Goal: Transaction & Acquisition: Purchase product/service

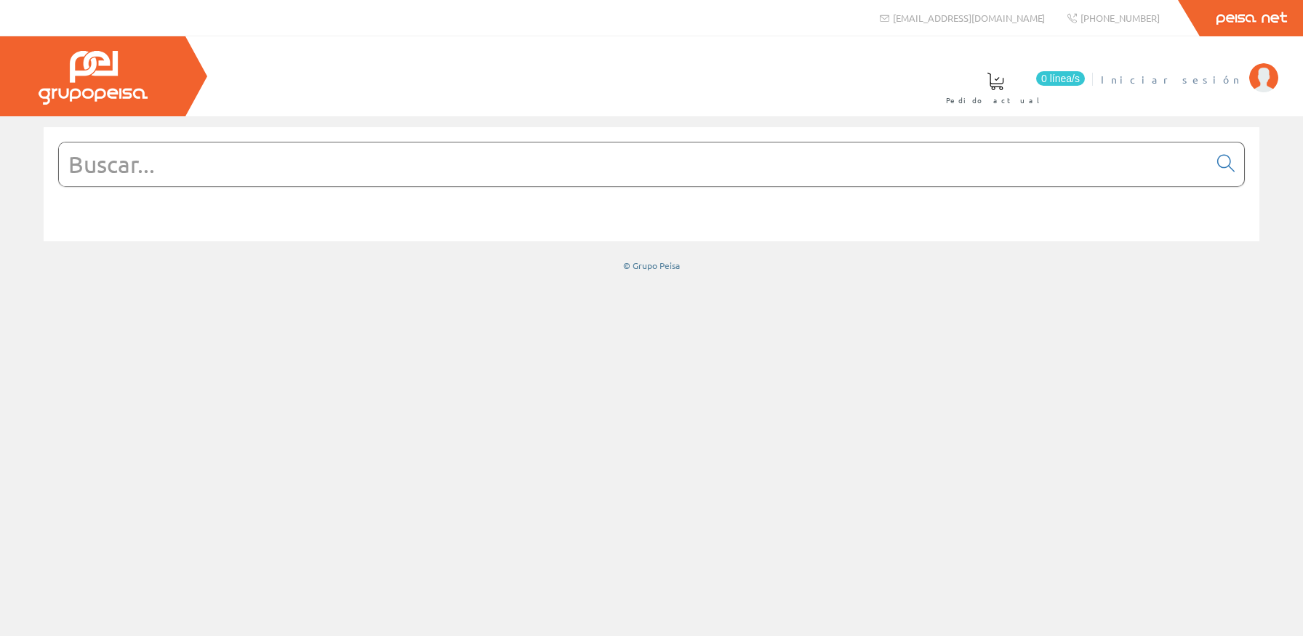
click at [1225, 71] on link "Iniciar sesión" at bounding box center [1189, 67] width 177 height 14
click at [646, 174] on input "text" at bounding box center [633, 164] width 1149 height 44
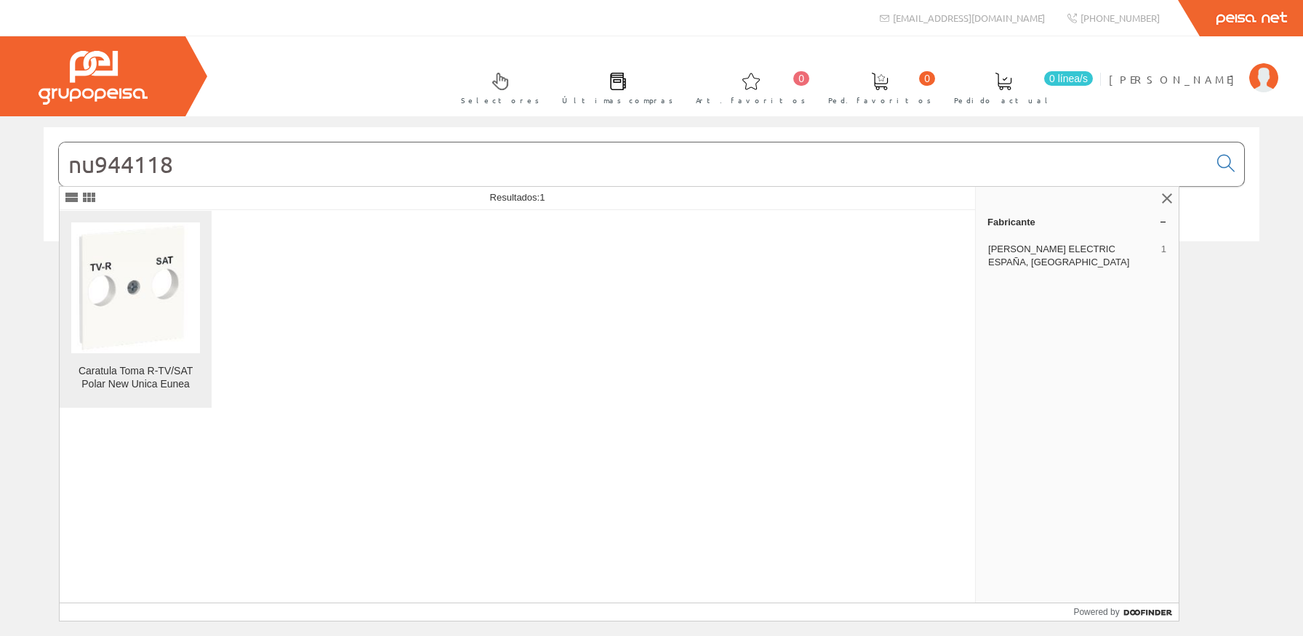
type input "nu944118"
click at [180, 321] on img at bounding box center [135, 288] width 129 height 128
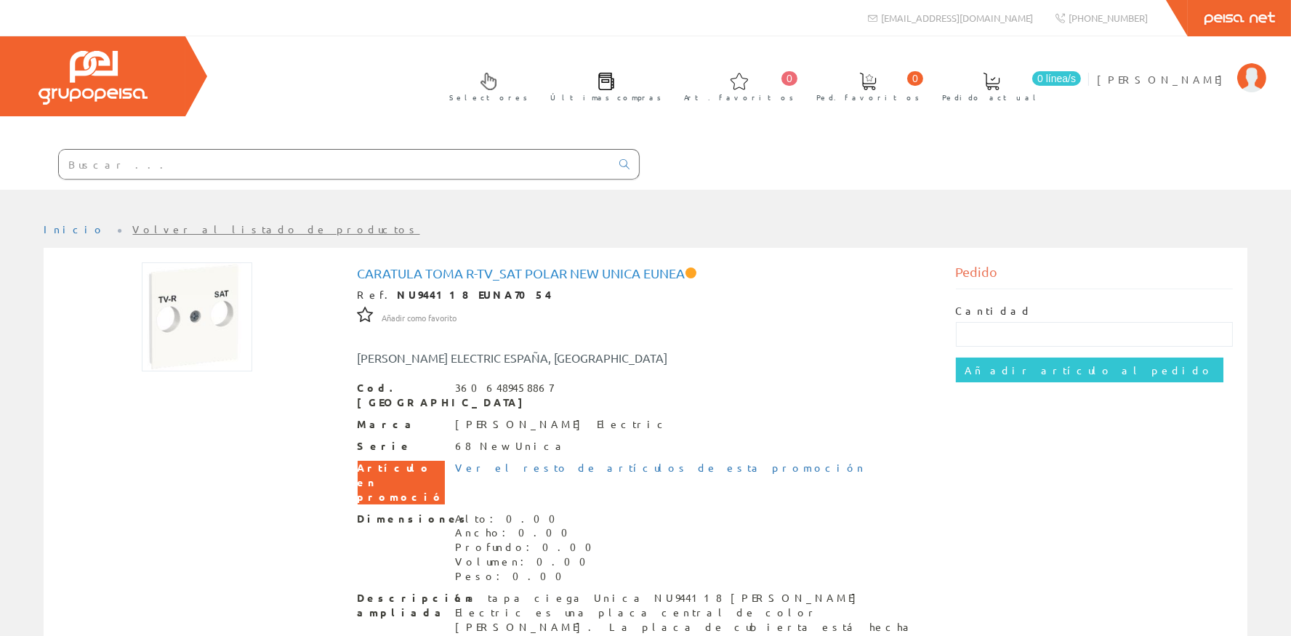
click at [536, 179] on div at bounding box center [349, 164] width 582 height 31
click at [539, 170] on input "text" at bounding box center [335, 164] width 552 height 29
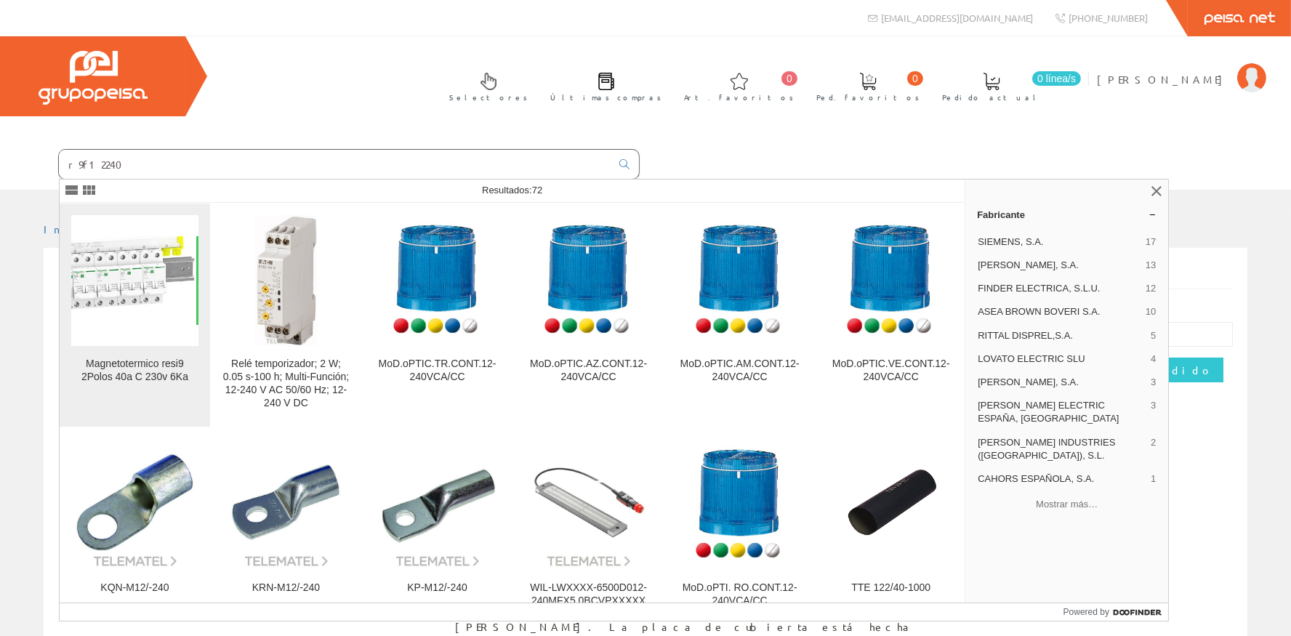
type input "r9f12240"
click at [127, 263] on img at bounding box center [134, 280] width 127 height 89
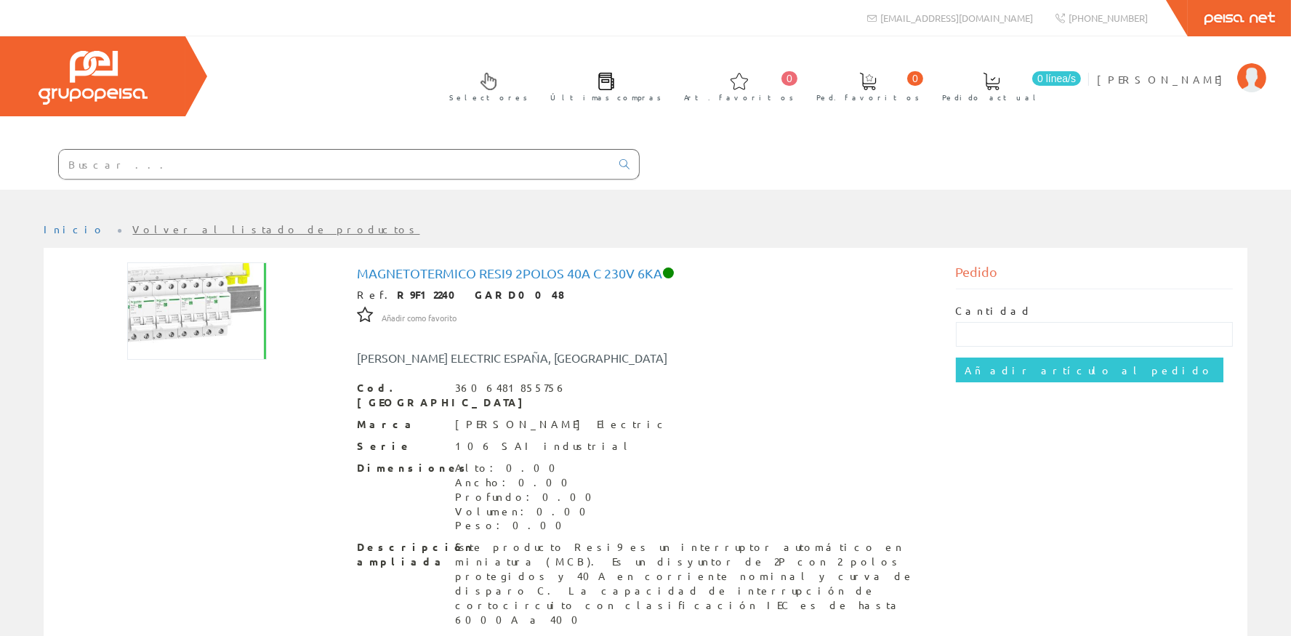
click at [206, 180] on div at bounding box center [320, 164] width 640 height 49
click at [206, 178] on input "text" at bounding box center [335, 164] width 552 height 29
click at [209, 175] on input "text" at bounding box center [335, 164] width 552 height 29
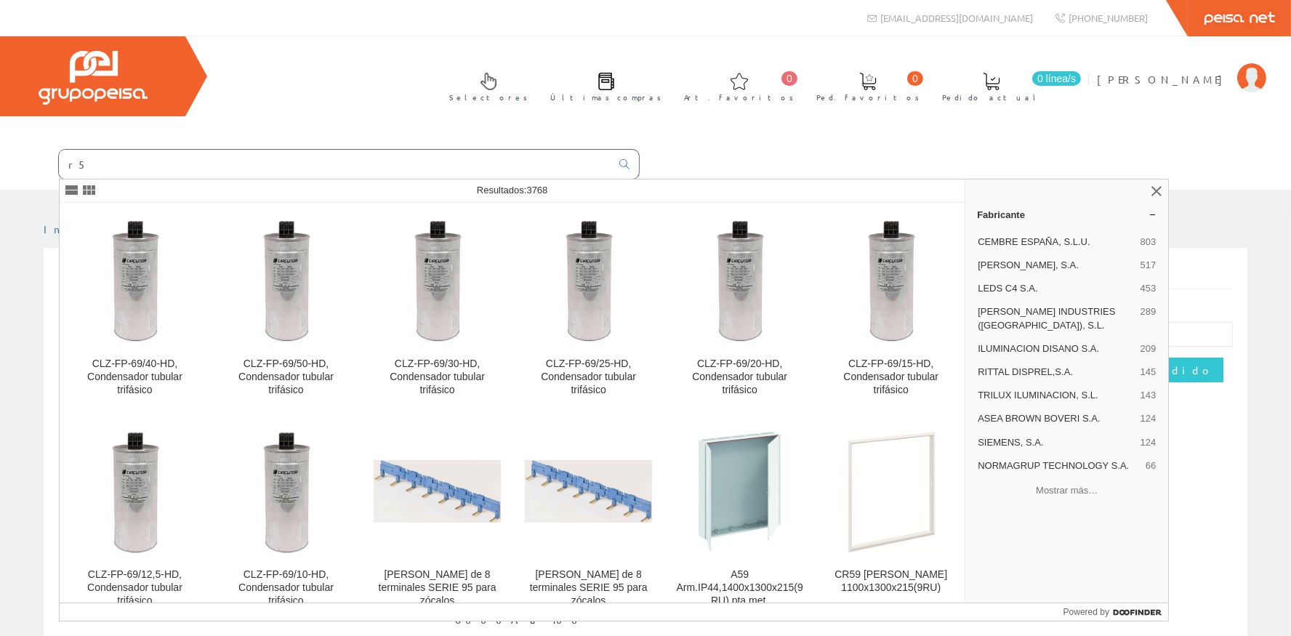
type input "r"
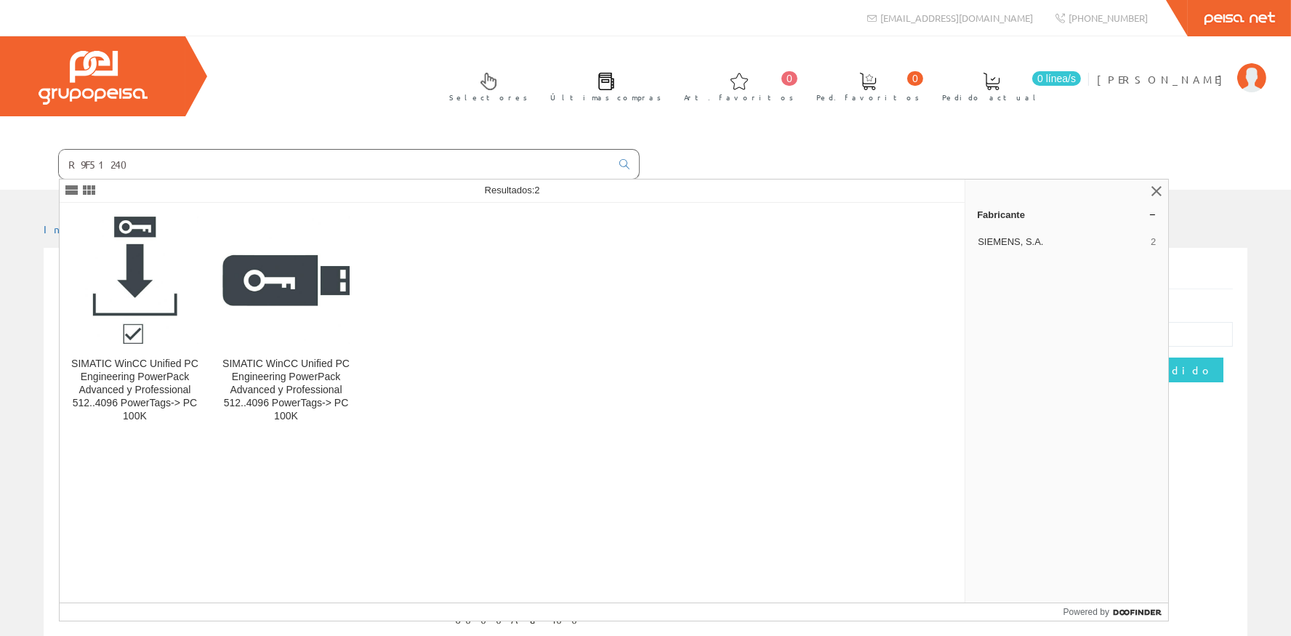
type input "R9F51240"
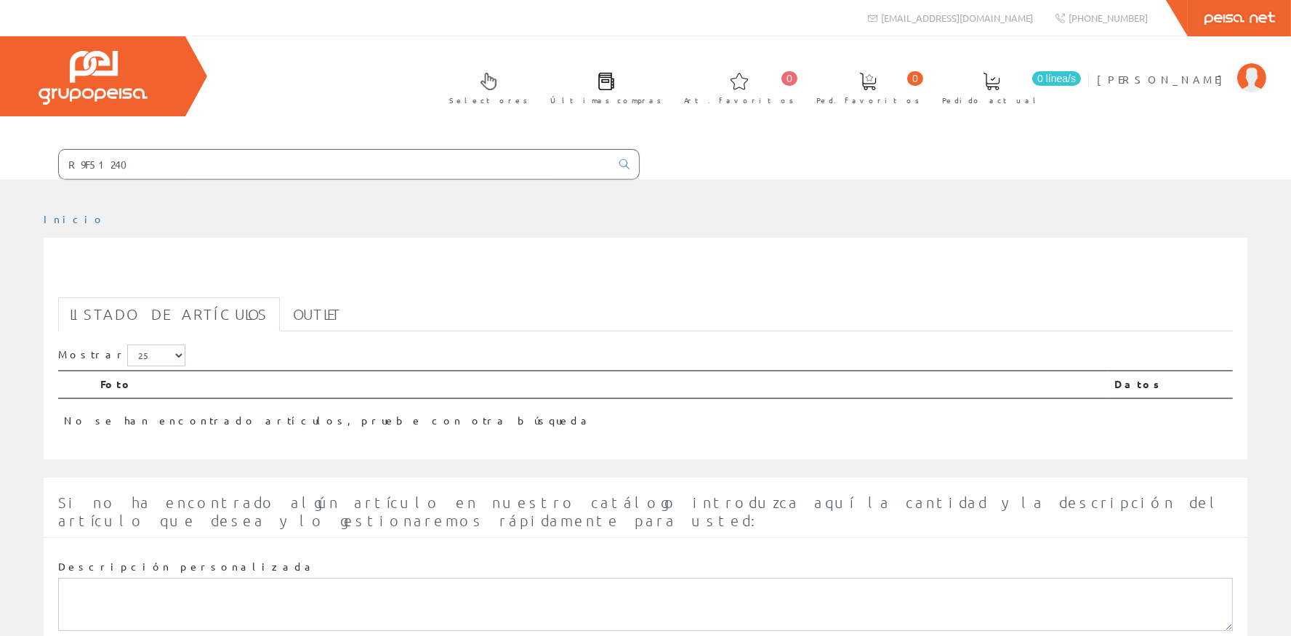
drag, startPoint x: 75, startPoint y: 164, endPoint x: 89, endPoint y: 167, distance: 14.8
click at [76, 166] on input "R9F51240" at bounding box center [335, 164] width 552 height 29
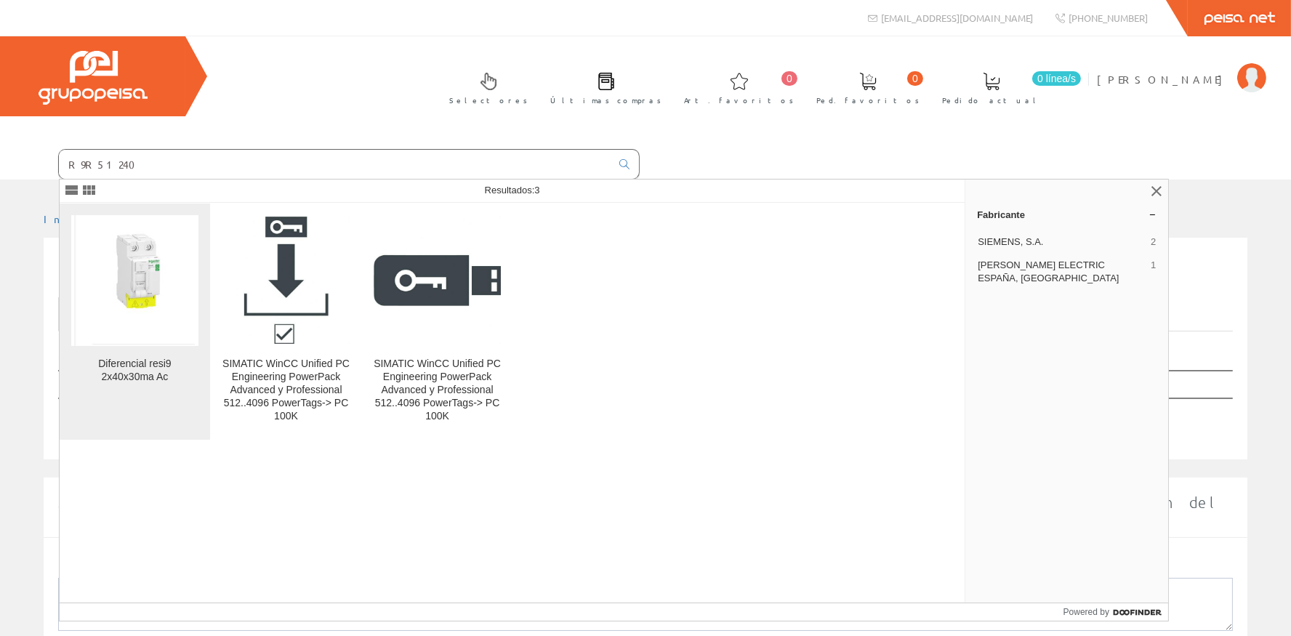
type input "R9R51240"
click at [111, 278] on img at bounding box center [134, 280] width 121 height 131
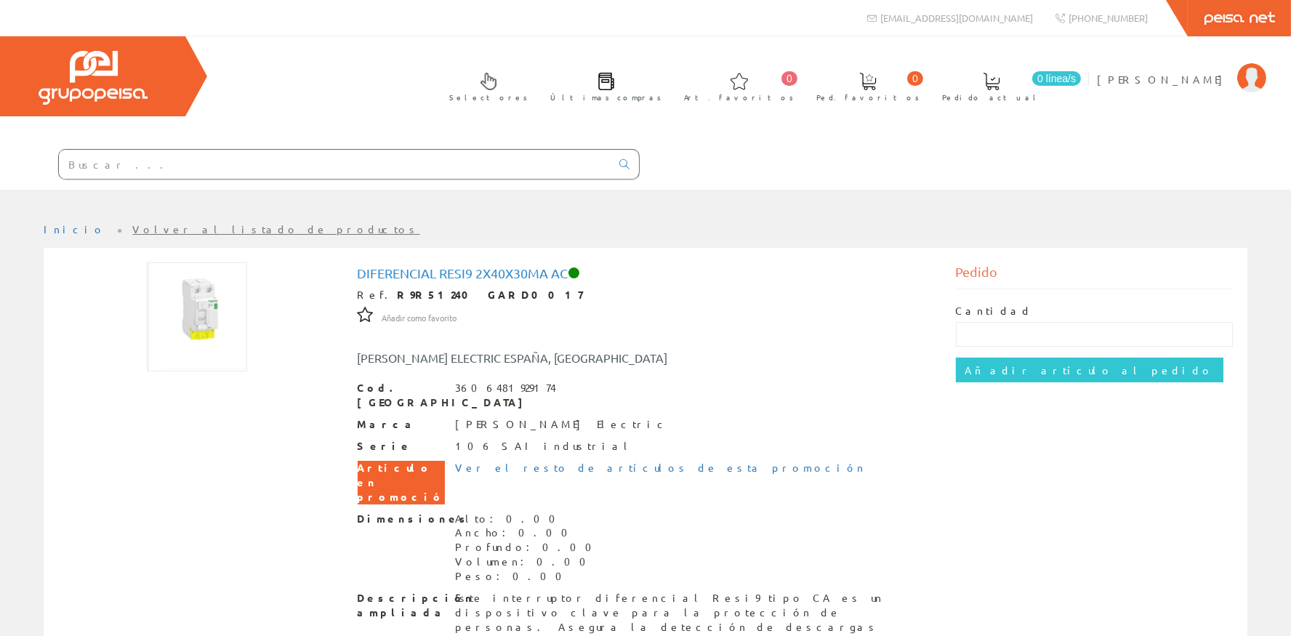
scroll to position [132, 0]
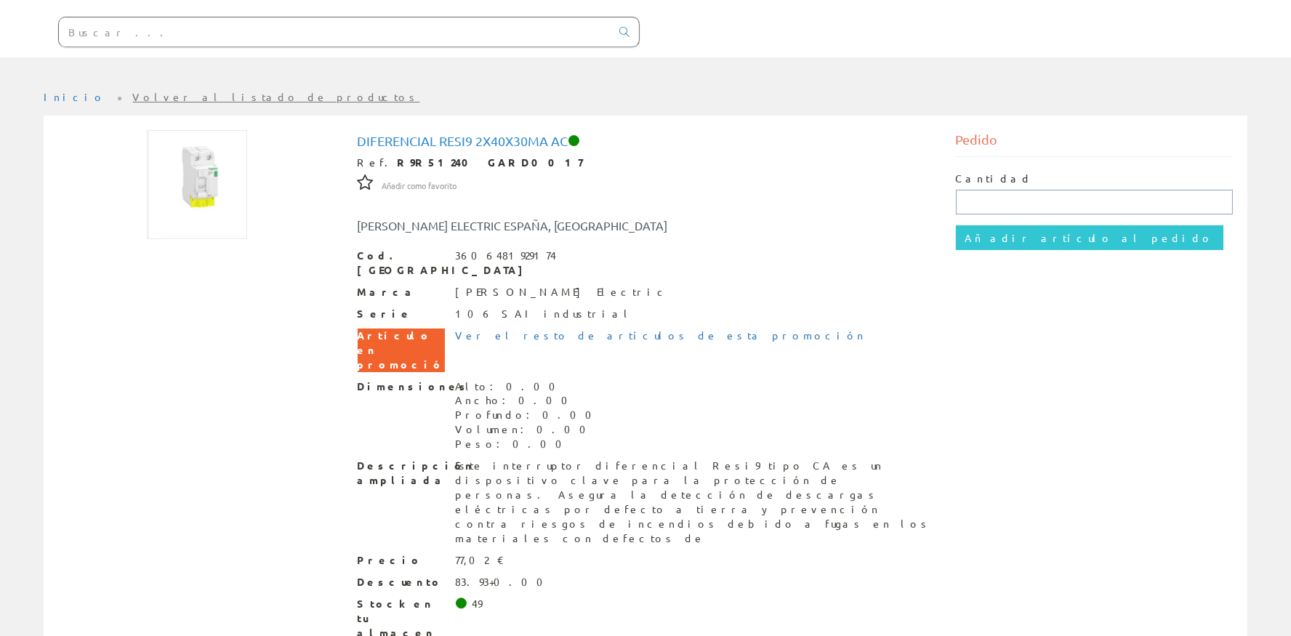
click at [1008, 192] on input "text" at bounding box center [1095, 202] width 278 height 25
type input "1"
click at [1008, 229] on input "Añadir artículo al pedido" at bounding box center [1090, 237] width 268 height 25
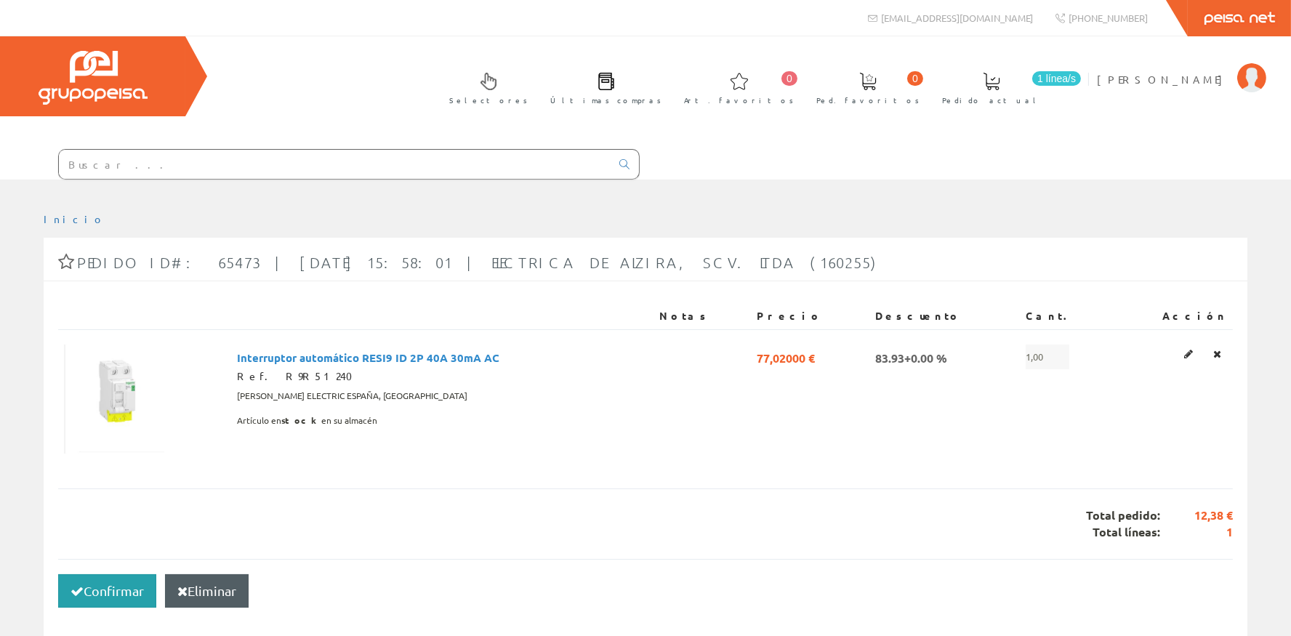
click at [115, 601] on button "Confirmar" at bounding box center [107, 590] width 98 height 33
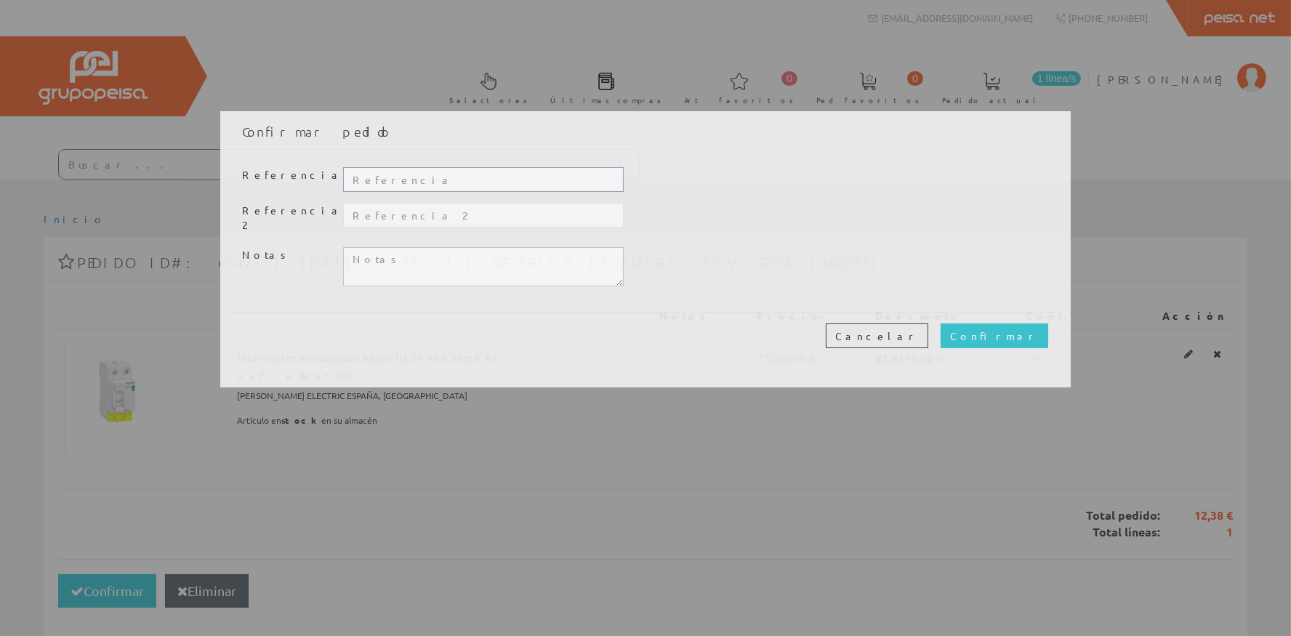
click at [387, 179] on input "text" at bounding box center [483, 179] width 281 height 25
type input "20275"
click at [1043, 327] on input "Confirmar" at bounding box center [995, 336] width 108 height 25
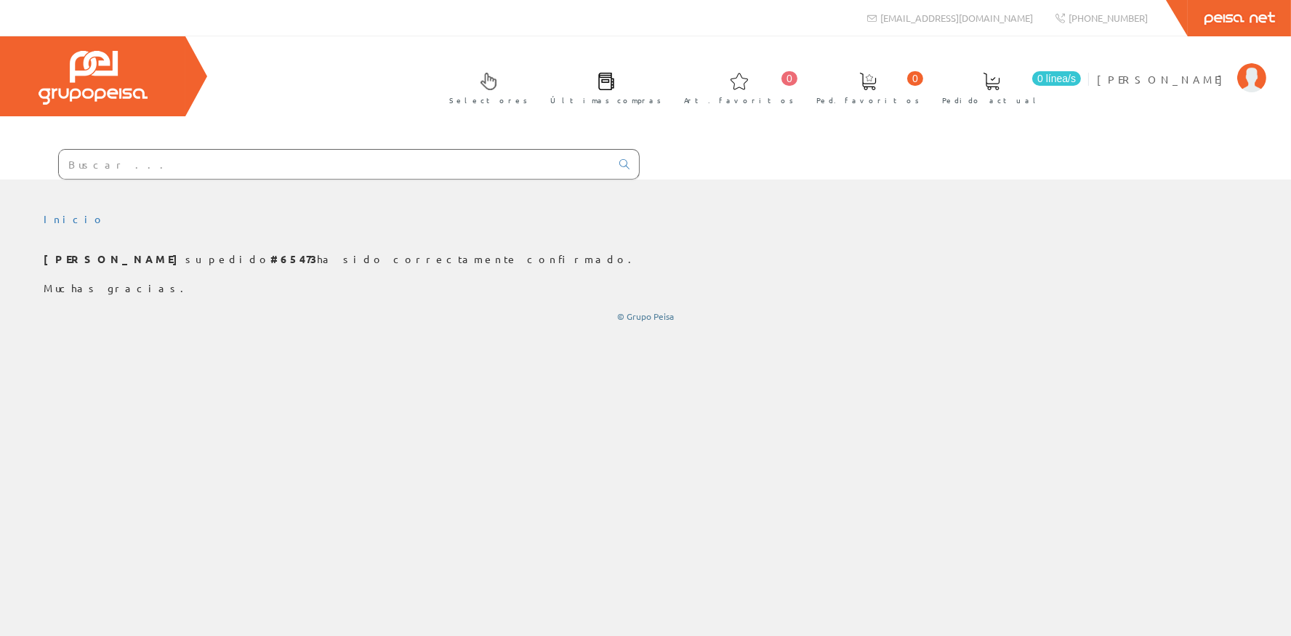
click at [238, 169] on input "text" at bounding box center [335, 164] width 552 height 29
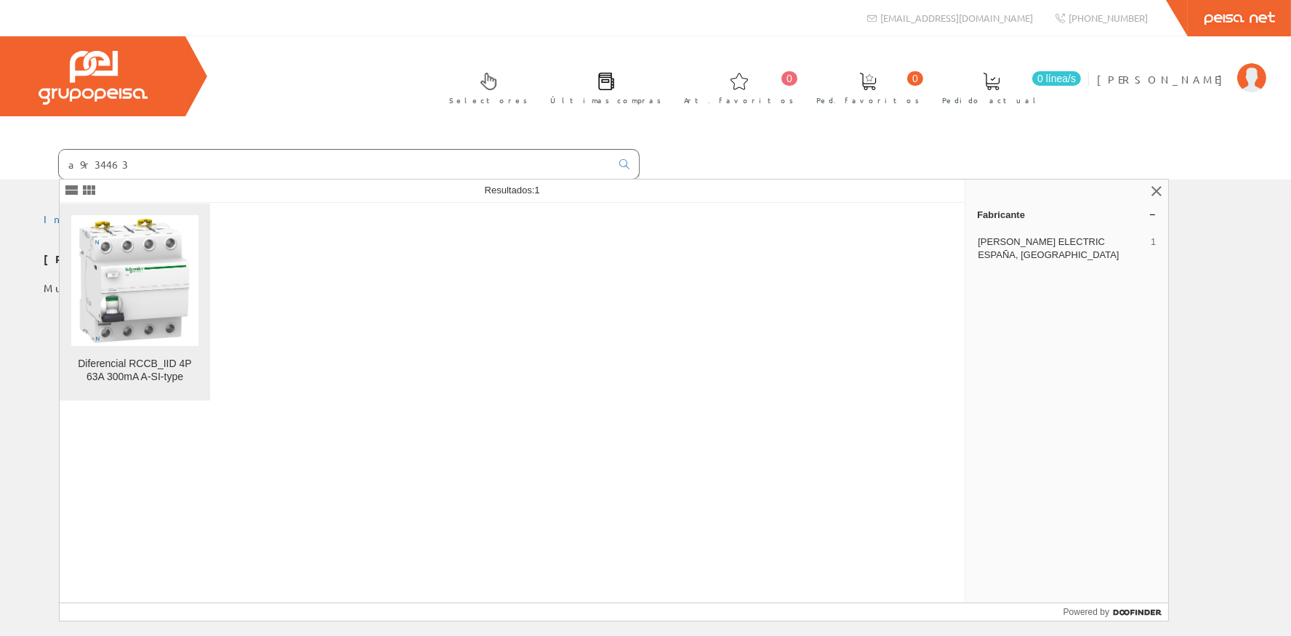
type input "a9r34463"
click at [193, 297] on img at bounding box center [134, 280] width 127 height 127
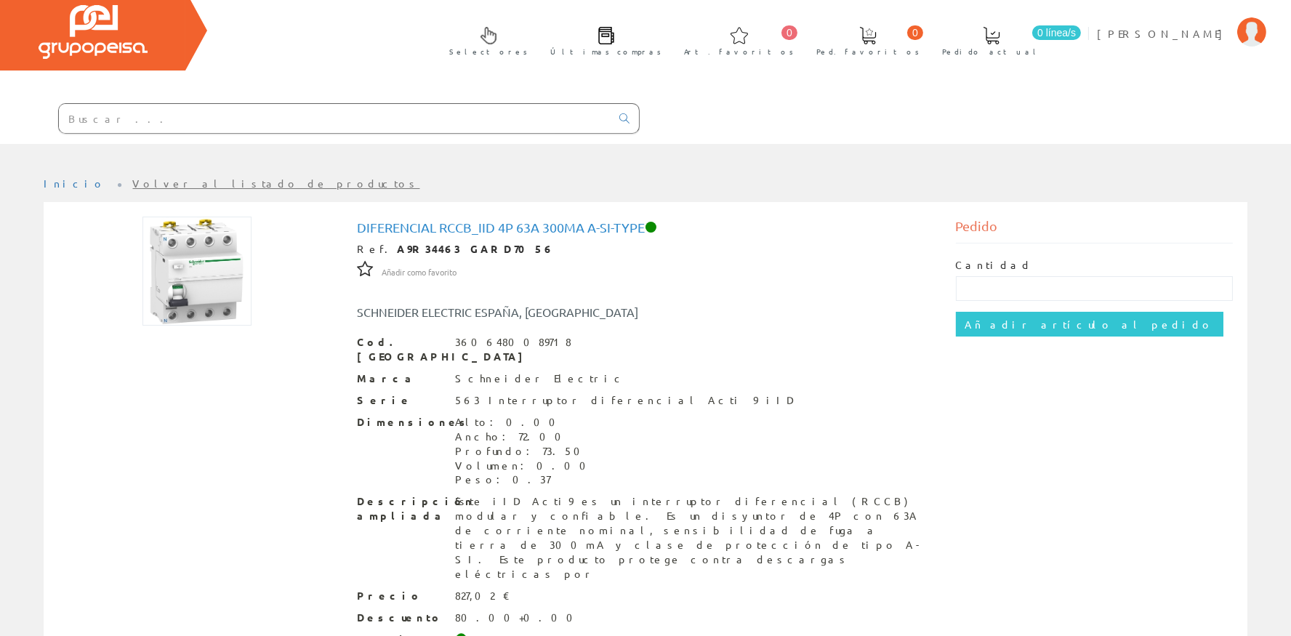
scroll to position [96, 0]
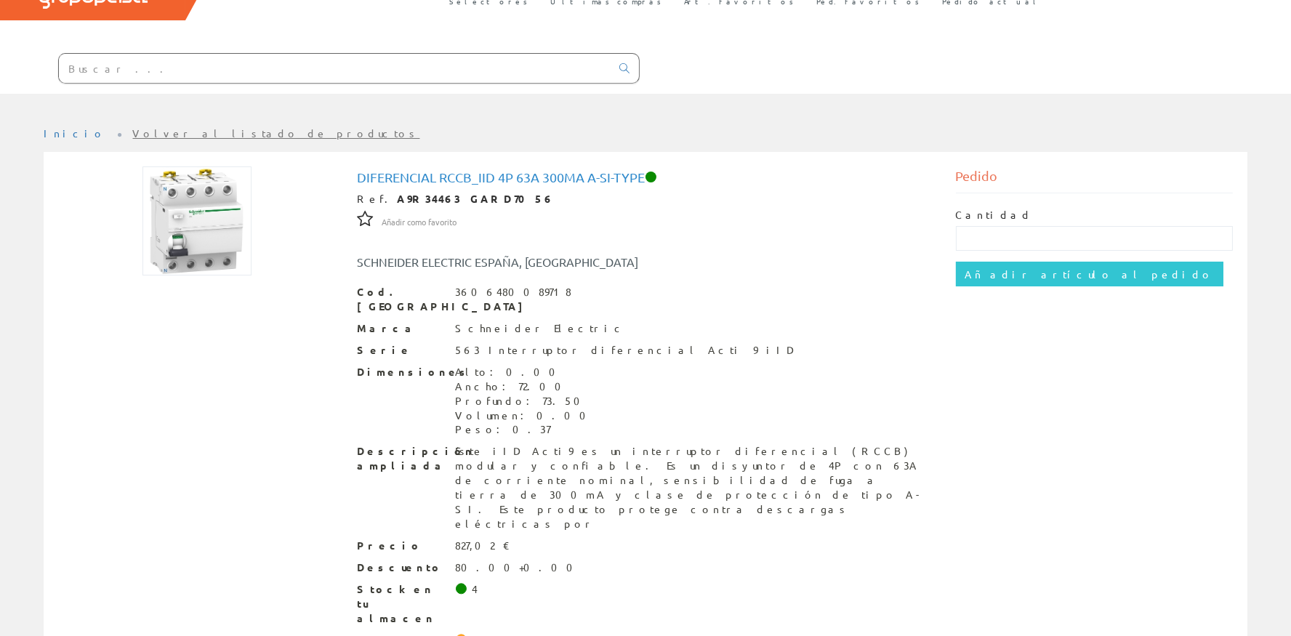
click at [254, 77] on input "text" at bounding box center [335, 68] width 552 height 29
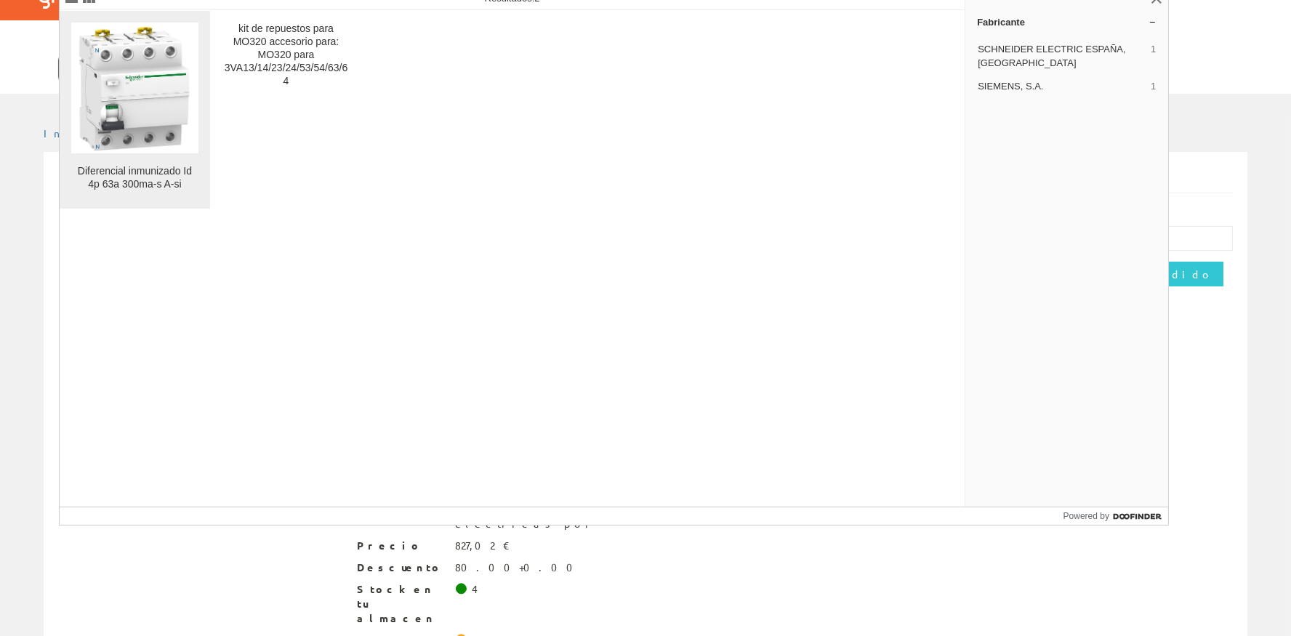
type input "a9r35463"
click at [89, 103] on img at bounding box center [134, 88] width 127 height 127
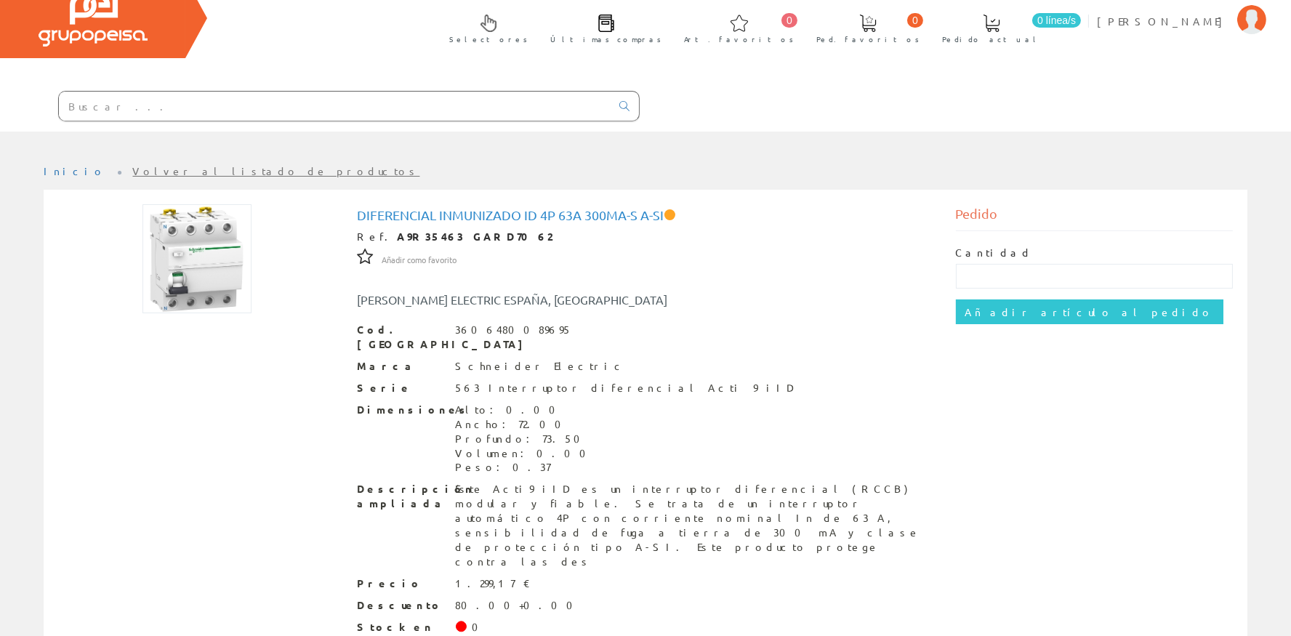
scroll to position [96, 0]
